Goal: Communication & Community: Connect with others

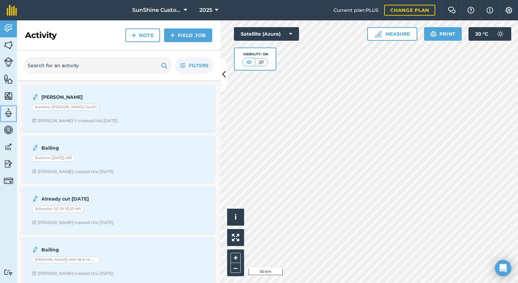
click at [9, 114] on img at bounding box center [8, 113] width 9 height 10
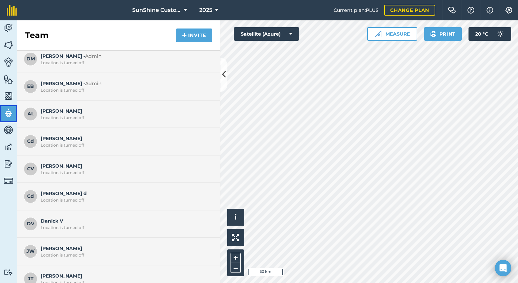
scroll to position [174, 0]
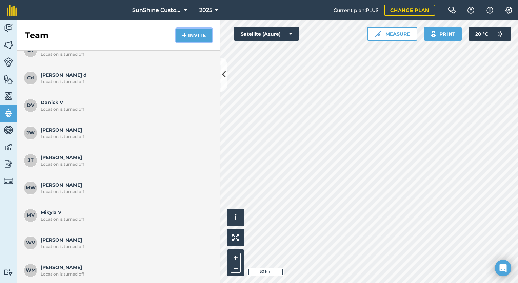
click at [197, 33] on button "Invite" at bounding box center [194, 35] width 36 height 14
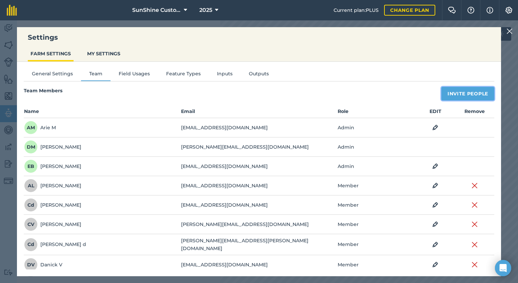
click at [442, 94] on button "Invite People" at bounding box center [468, 94] width 53 height 14
select select "MEMBER"
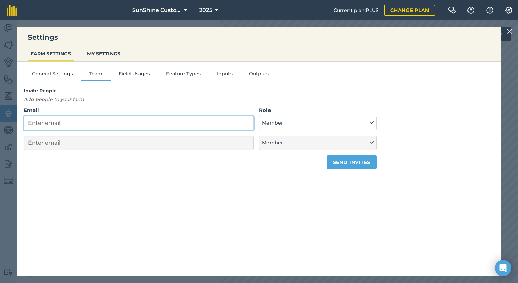
click at [199, 122] on input "Email" at bounding box center [139, 123] width 230 height 14
type input "d"
select select "MEMBER"
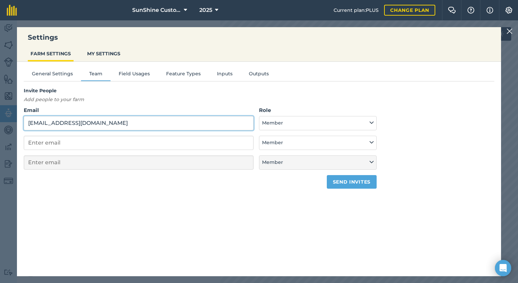
type input "[EMAIL_ADDRESS][DOMAIN_NAME]"
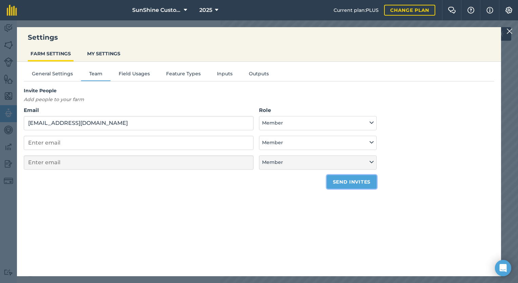
click at [333, 185] on button "Send invites" at bounding box center [352, 182] width 50 height 14
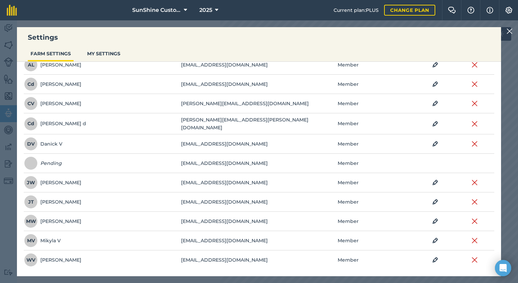
scroll to position [137, 0]
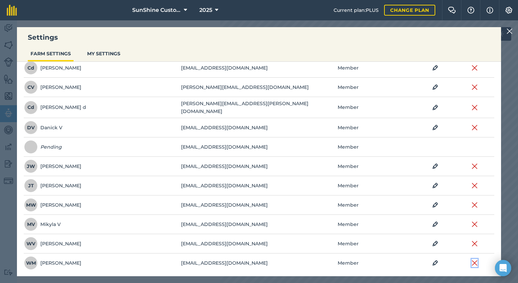
click at [472, 259] on img at bounding box center [475, 263] width 6 height 8
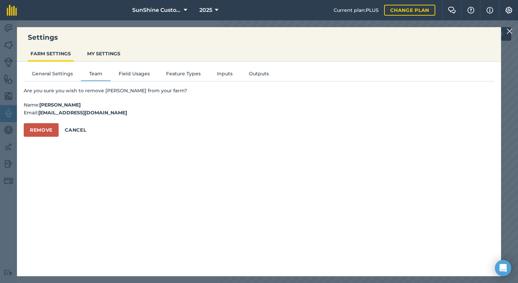
scroll to position [0, 0]
click at [82, 131] on button "Cancel" at bounding box center [76, 130] width 34 height 14
